Goal: Information Seeking & Learning: Learn about a topic

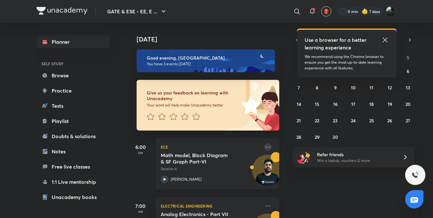
click at [264, 144] on icon at bounding box center [268, 147] width 8 height 8
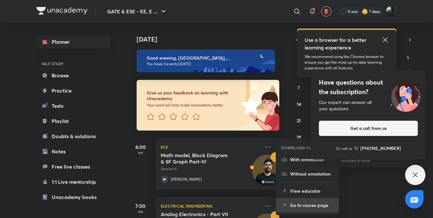
click at [291, 206] on p "Go to course page" at bounding box center [312, 205] width 44 height 7
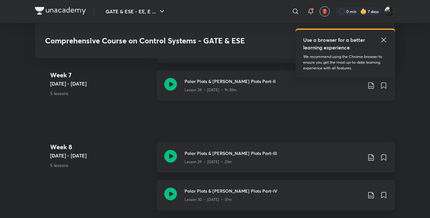
scroll to position [1665, 0]
click at [173, 87] on icon at bounding box center [170, 85] width 13 height 13
click at [175, 159] on icon at bounding box center [170, 157] width 13 height 13
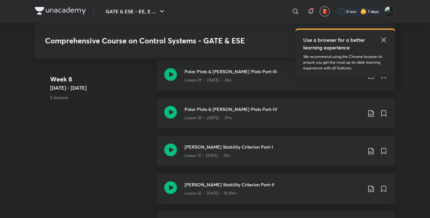
scroll to position [1748, 0]
click at [174, 113] on icon at bounding box center [170, 112] width 13 height 13
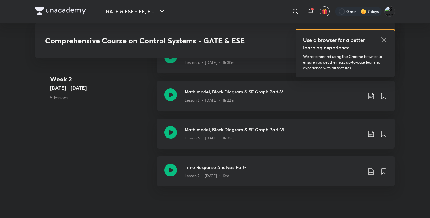
scroll to position [544, 0]
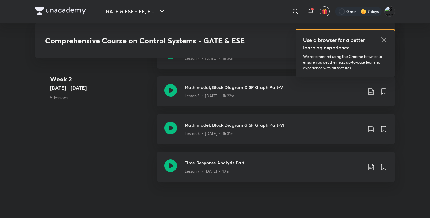
click at [208, 145] on link "Math model, Block Diagram & SF Graph Part-VI Lesson 6 • Nov 22 • 1h 31m" at bounding box center [276, 133] width 239 height 38
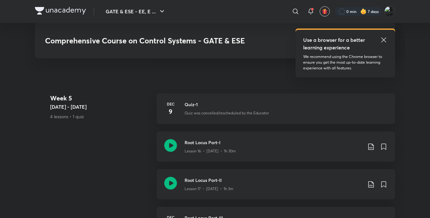
scroll to position [1032, 0]
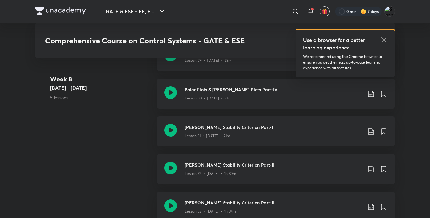
scroll to position [1768, 0]
click at [170, 128] on icon at bounding box center [170, 130] width 13 height 13
